Goal: Task Accomplishment & Management: Use online tool/utility

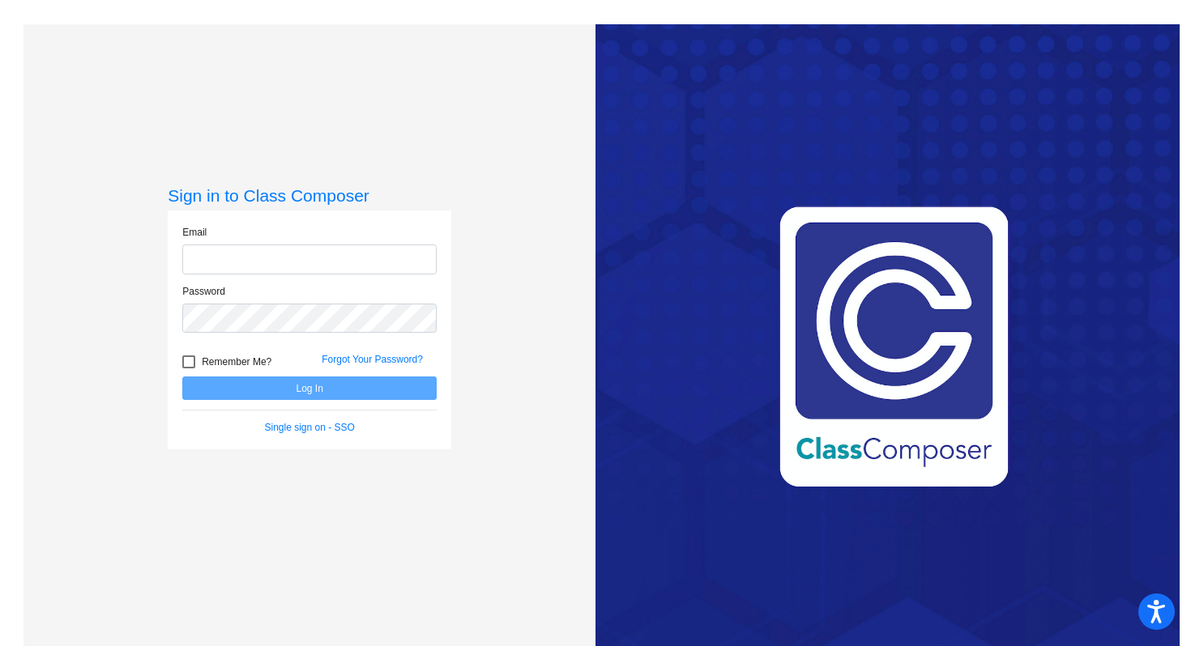
type input "[EMAIL_ADDRESS][DOMAIN_NAME]"
click at [309, 385] on button "Log In" at bounding box center [309, 388] width 254 height 23
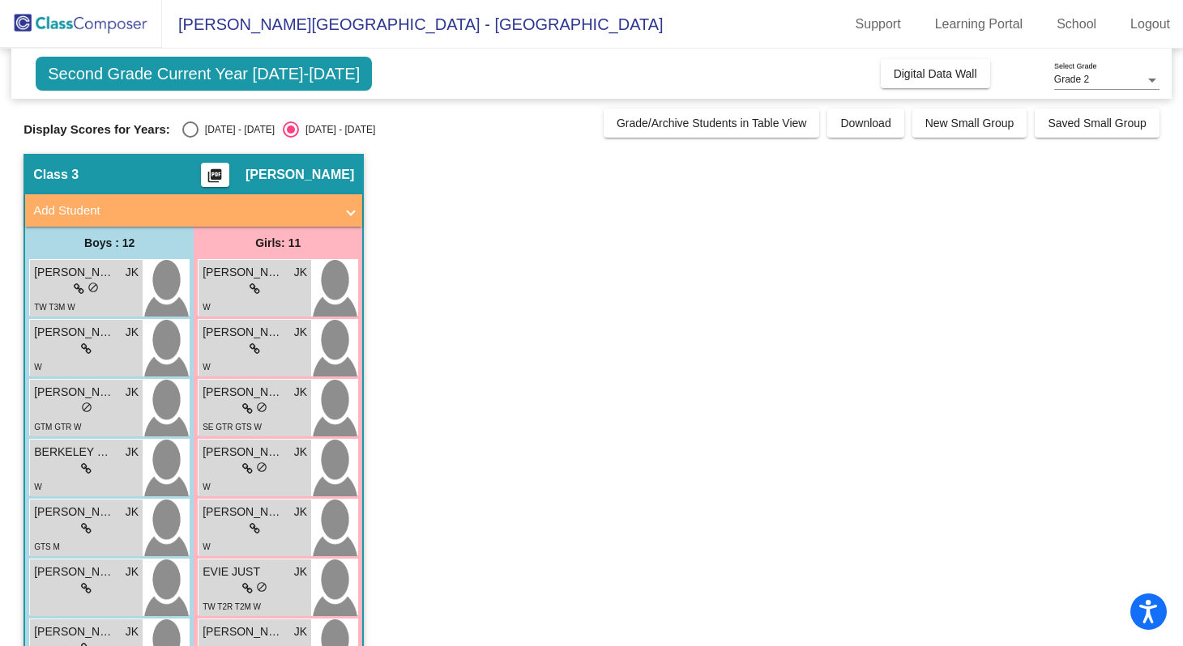
click at [187, 130] on div "Select an option" at bounding box center [190, 129] width 16 height 16
click at [190, 138] on input "[DATE] - [DATE]" at bounding box center [190, 138] width 1 height 1
radio input "true"
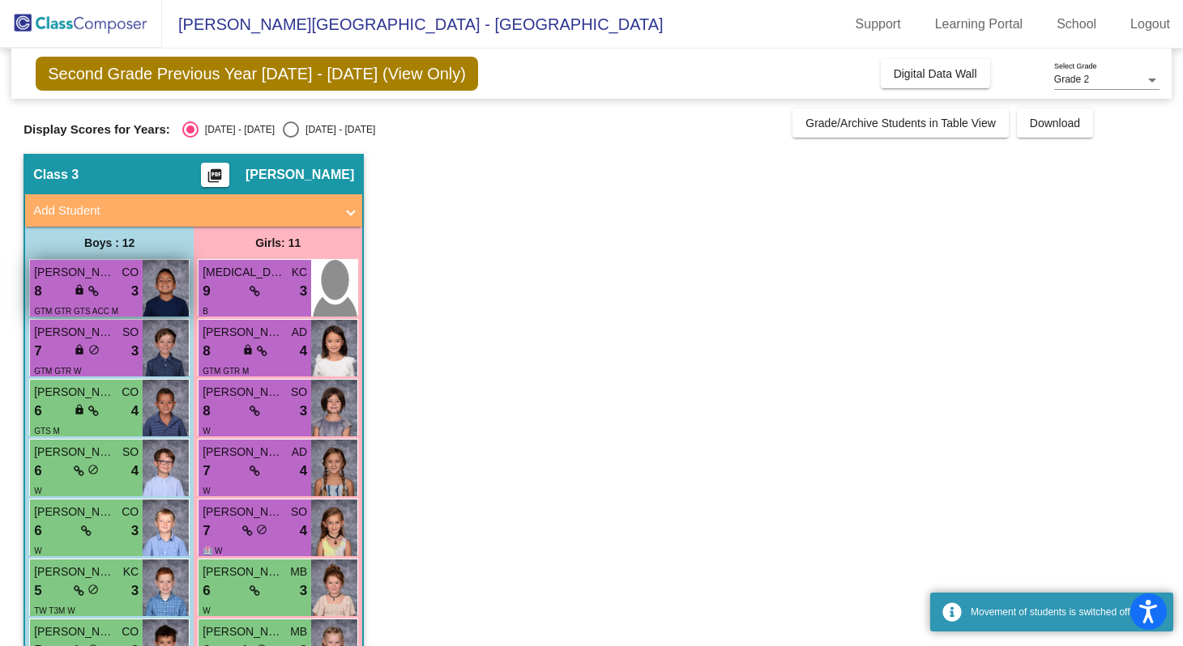
click at [66, 283] on div "8 lock do_not_disturb_alt 3" at bounding box center [86, 291] width 104 height 21
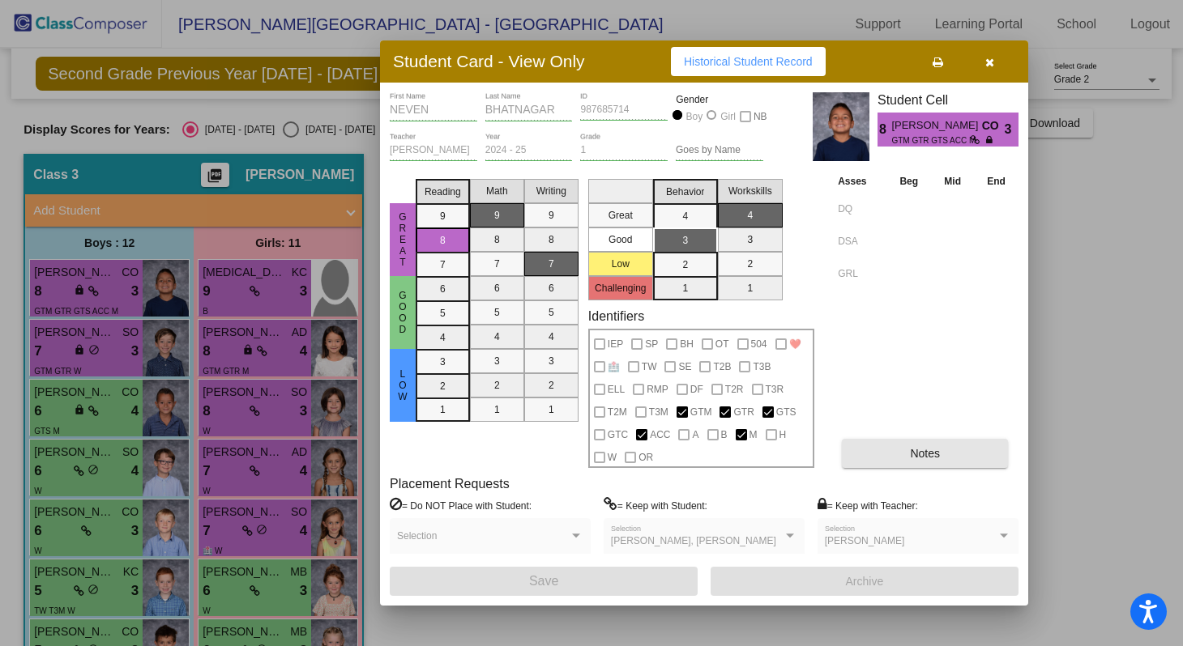
click at [940, 458] on button "Notes" at bounding box center [925, 453] width 166 height 29
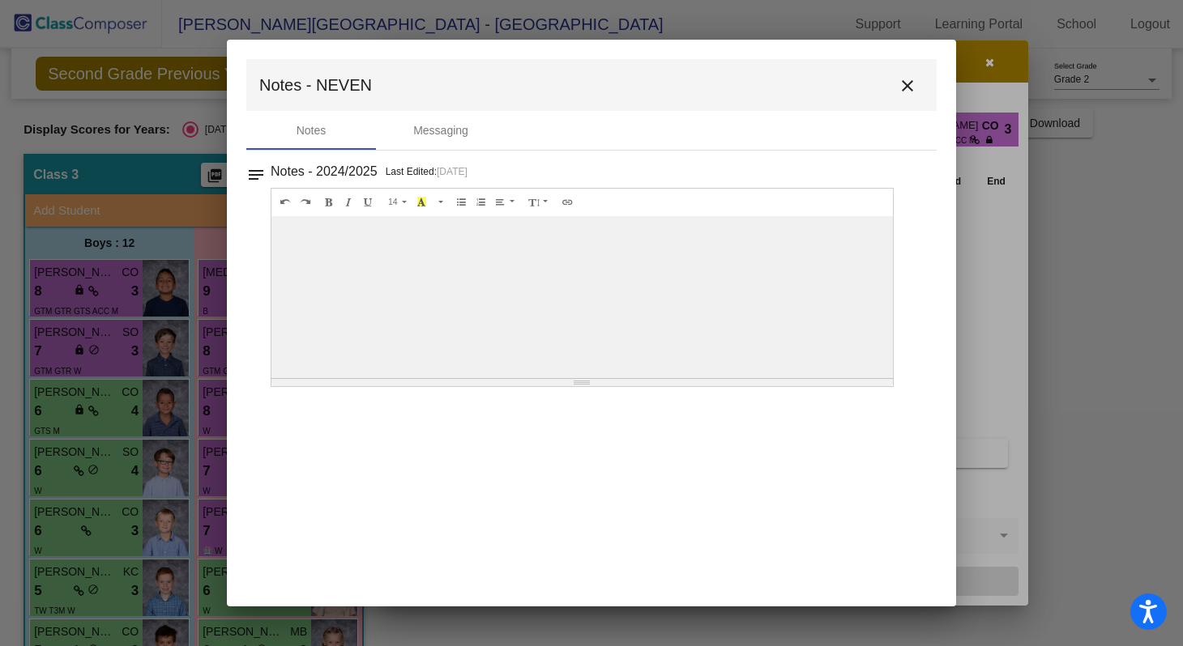
click at [906, 87] on mat-icon "close" at bounding box center [906, 85] width 19 height 19
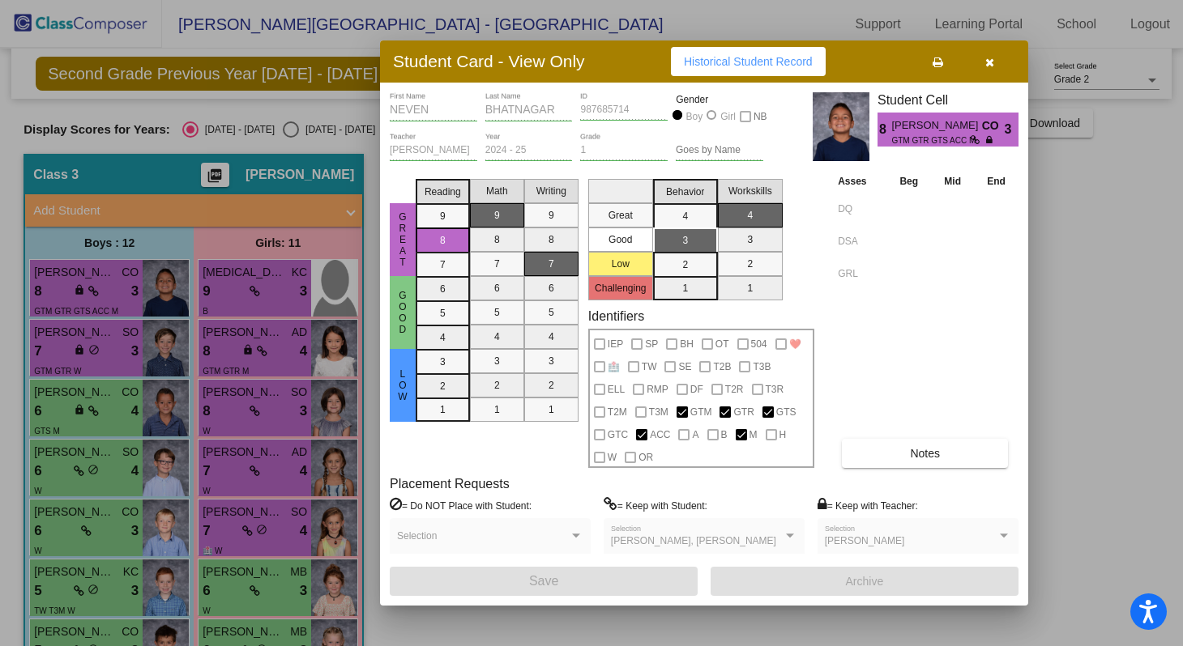
click at [989, 61] on icon "button" at bounding box center [989, 62] width 9 height 11
